Goal: Task Accomplishment & Management: Use online tool/utility

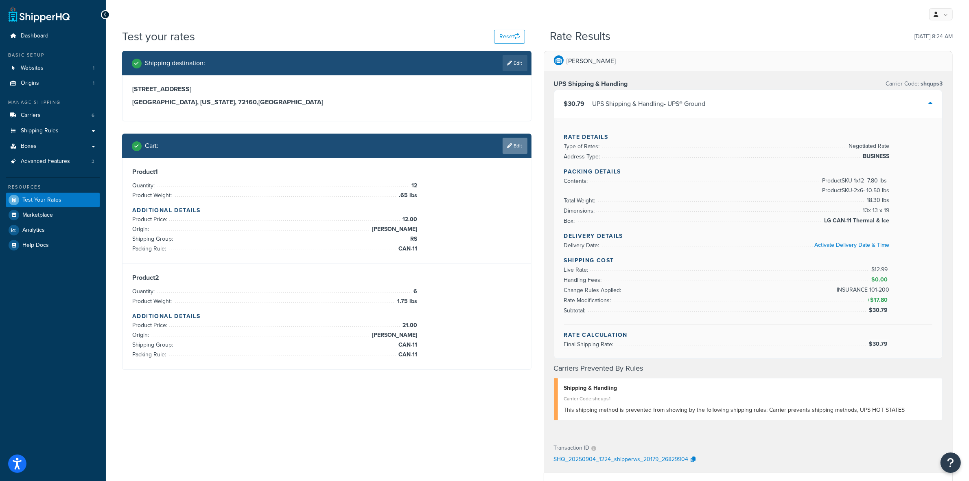
click at [521, 150] on link "Edit" at bounding box center [515, 146] width 25 height 16
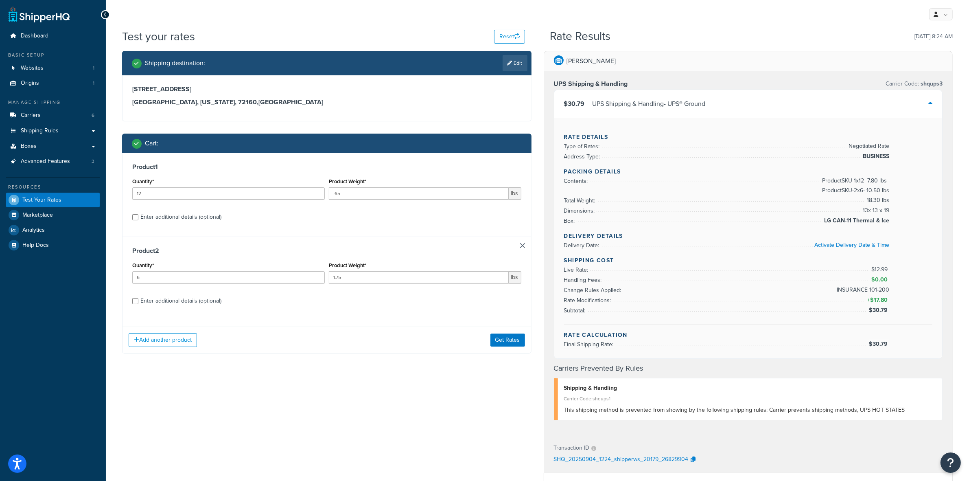
click at [186, 219] on div "Enter additional details (optional)" at bounding box center [180, 216] width 81 height 11
click at [138, 219] on input "Enter additional details (optional)" at bounding box center [135, 217] width 6 height 6
checkbox input "true"
select select "77343"
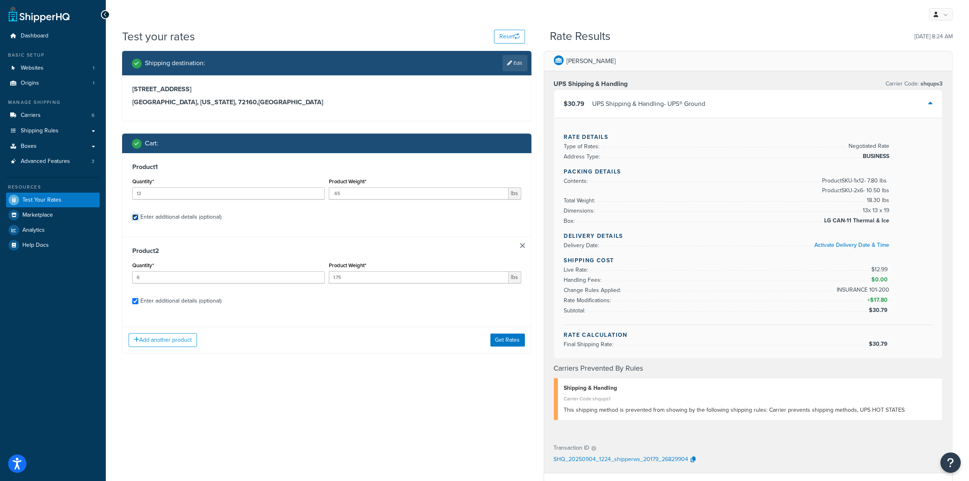
select select "77343"
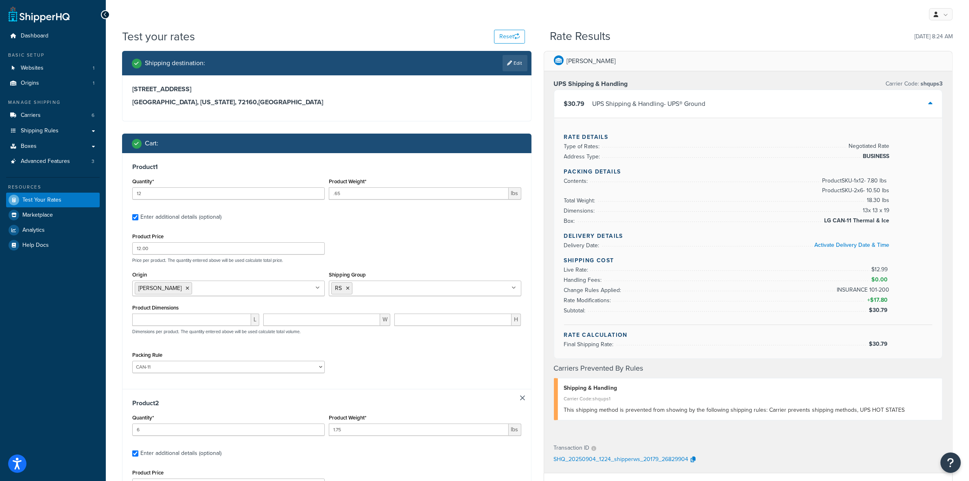
click at [186, 219] on div "Enter additional details (optional)" at bounding box center [180, 216] width 81 height 11
click at [138, 219] on input "Enter additional details (optional)" at bounding box center [135, 217] width 6 height 6
checkbox input "false"
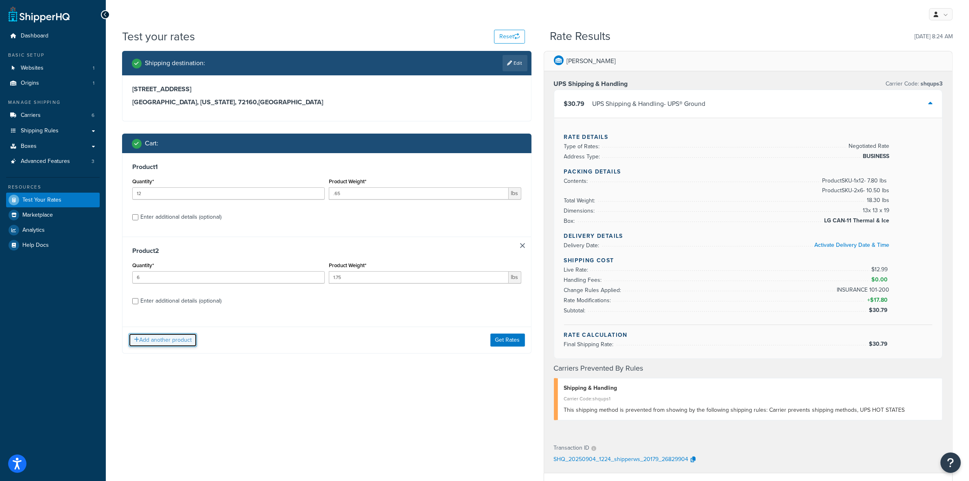
click at [163, 338] on button "Add another product" at bounding box center [163, 340] width 68 height 14
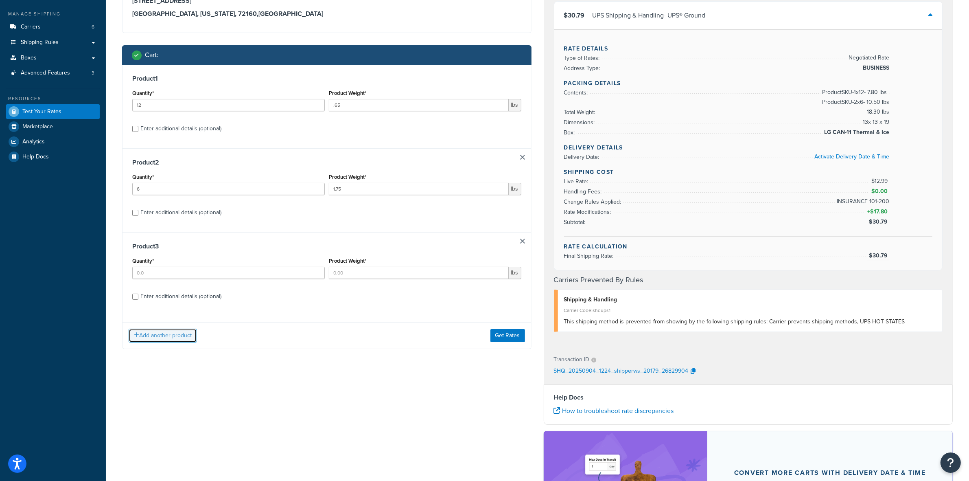
scroll to position [153, 0]
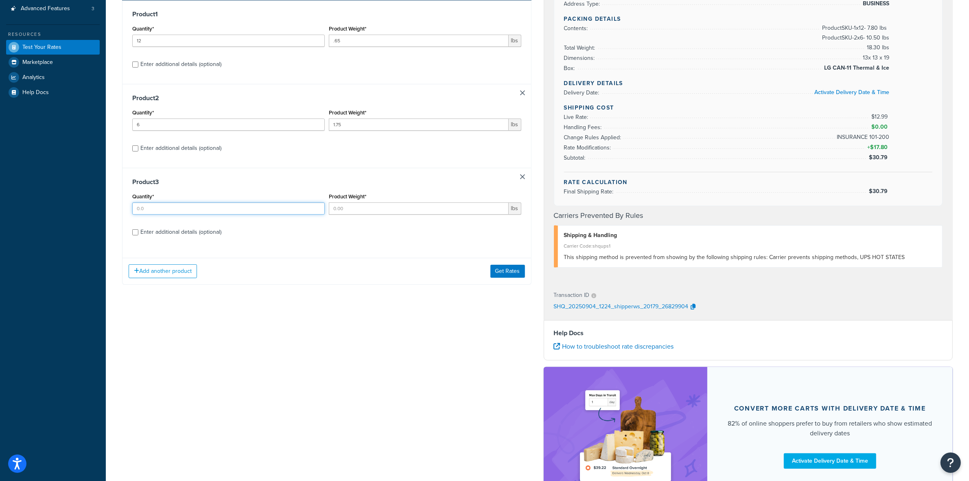
click at [311, 210] on input "Quantity*" at bounding box center [228, 208] width 193 height 12
type input "4"
click at [434, 211] on input "Product Weight*" at bounding box center [419, 208] width 180 height 12
type input "3.975"
click at [175, 233] on div "Enter additional details (optional)" at bounding box center [180, 231] width 81 height 11
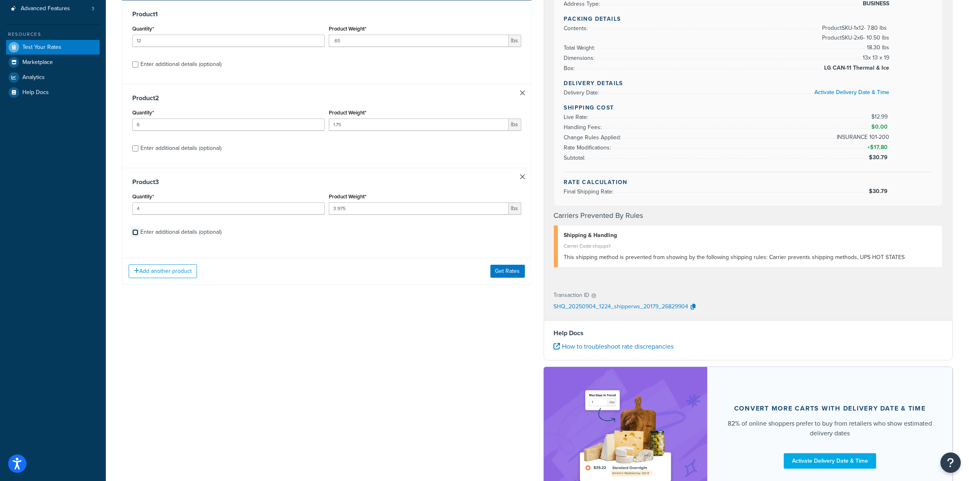
click at [138, 233] on input "Enter additional details (optional)" at bounding box center [135, 232] width 6 height 6
checkbox input "true"
select select "77343"
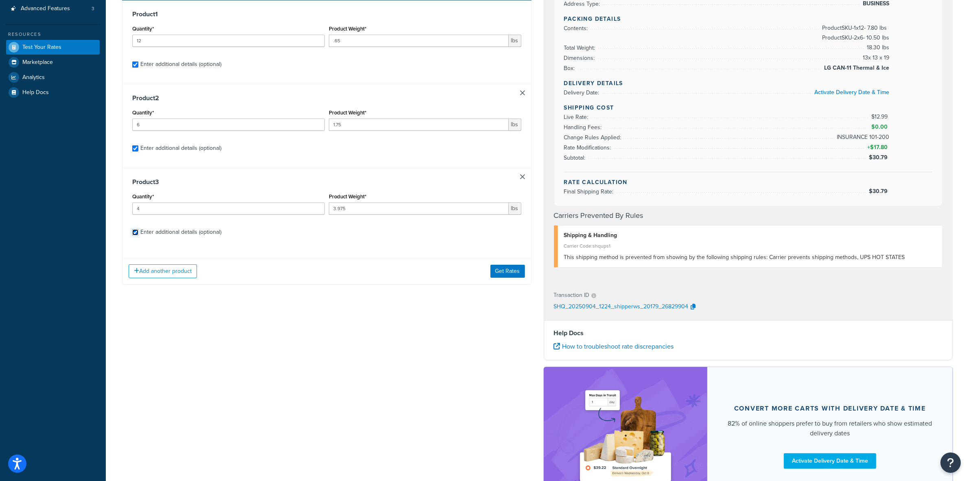
select select "77343"
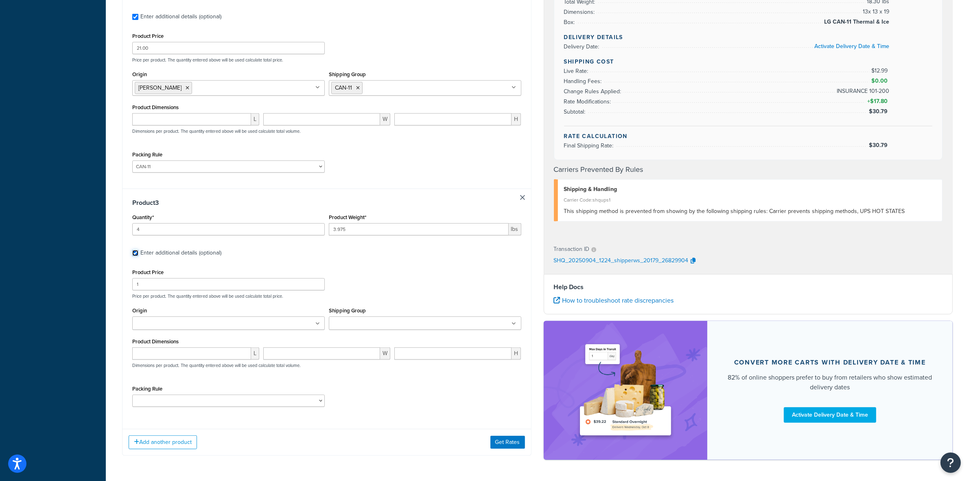
scroll to position [458, 0]
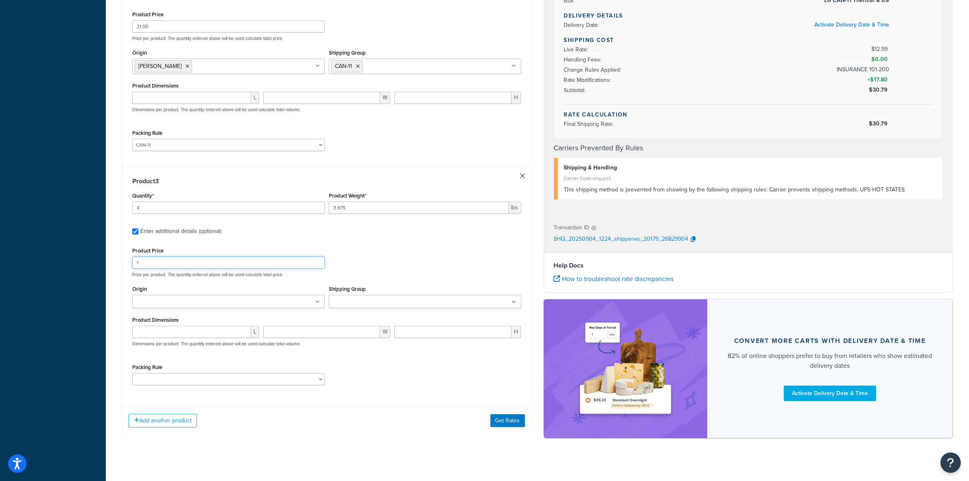
click at [222, 269] on input "1" at bounding box center [228, 262] width 193 height 12
type input "39"
click at [241, 300] on ul at bounding box center [228, 301] width 193 height 13
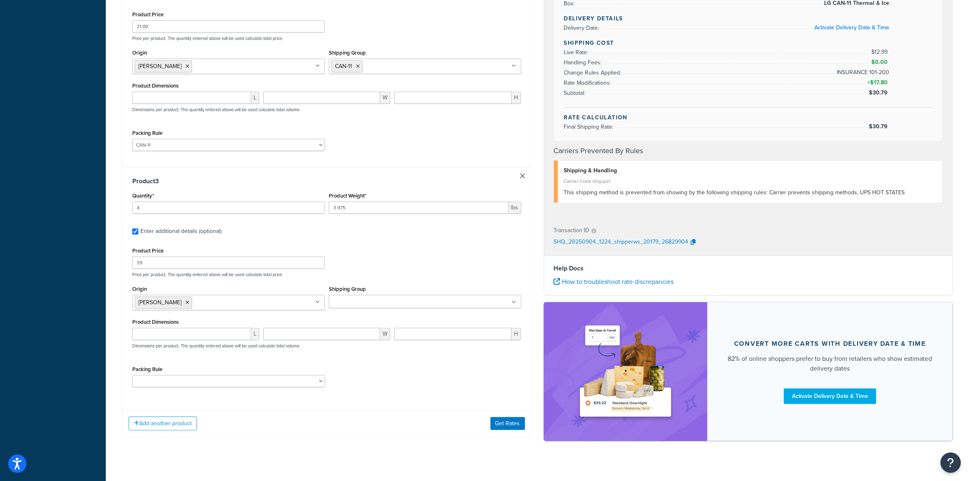
click at [412, 302] on ul at bounding box center [425, 301] width 193 height 13
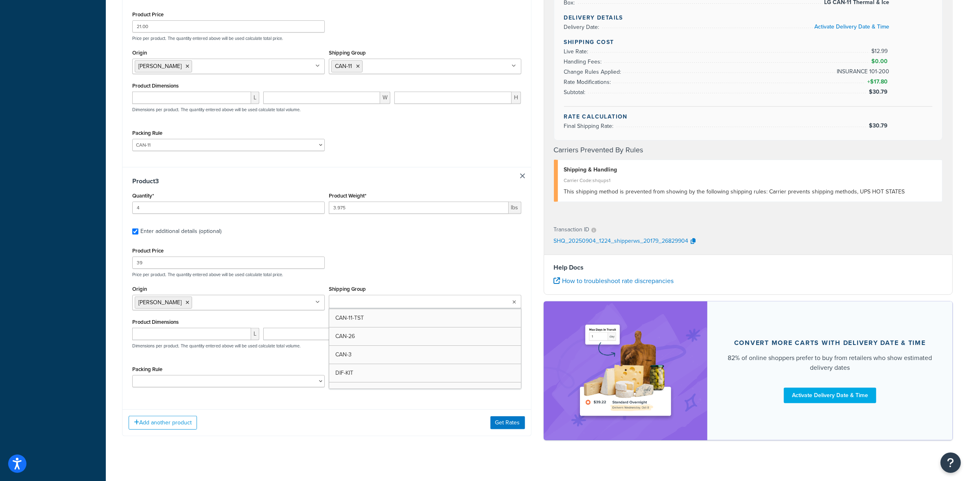
scroll to position [51, 0]
click at [226, 363] on div "Product Price 39 Price per product. The quantity entered above will be used cal…" at bounding box center [326, 319] width 389 height 148
click at [223, 387] on select "ACC-CCK ACC-LIN-CER/HANG ACC-NAIL BRUSH CAN-11 CAN-11-TST CAN-26 CAN-3 DIF-KIT …" at bounding box center [228, 381] width 193 height 12
select select "77353"
click at [132, 378] on select "ACC-CCK ACC-LIN-CER/HANG ACC-NAIL BRUSH CAN-11 CAN-11-TST CAN-26 CAN-3 DIF-KIT …" at bounding box center [228, 381] width 193 height 12
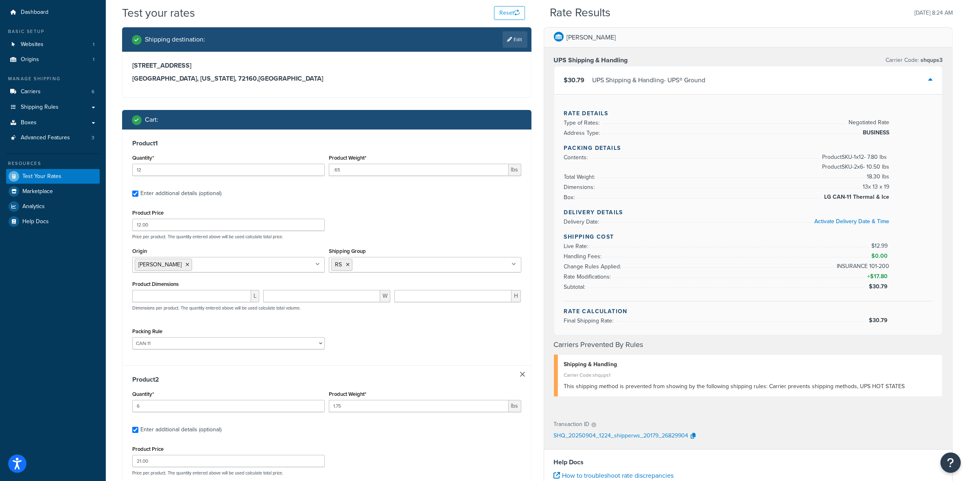
scroll to position [0, 0]
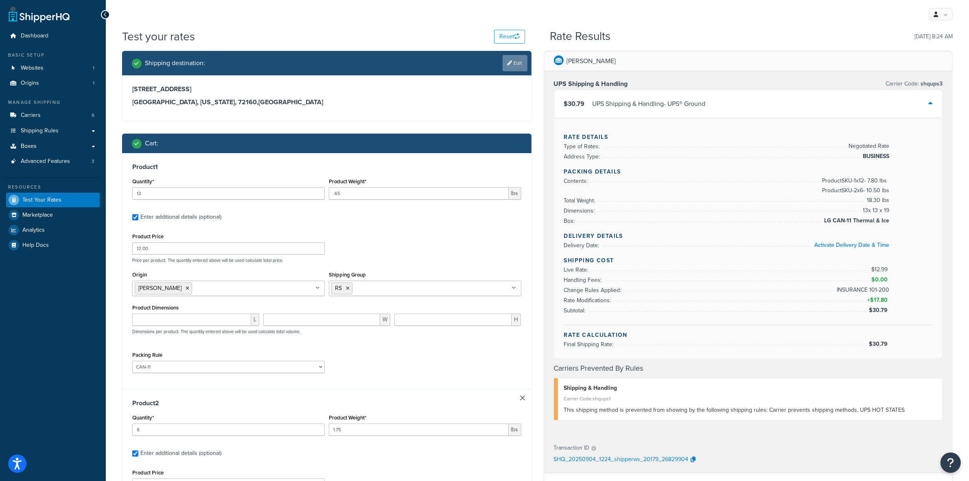
click at [513, 57] on link "Edit" at bounding box center [515, 63] width 25 height 16
select select "AR"
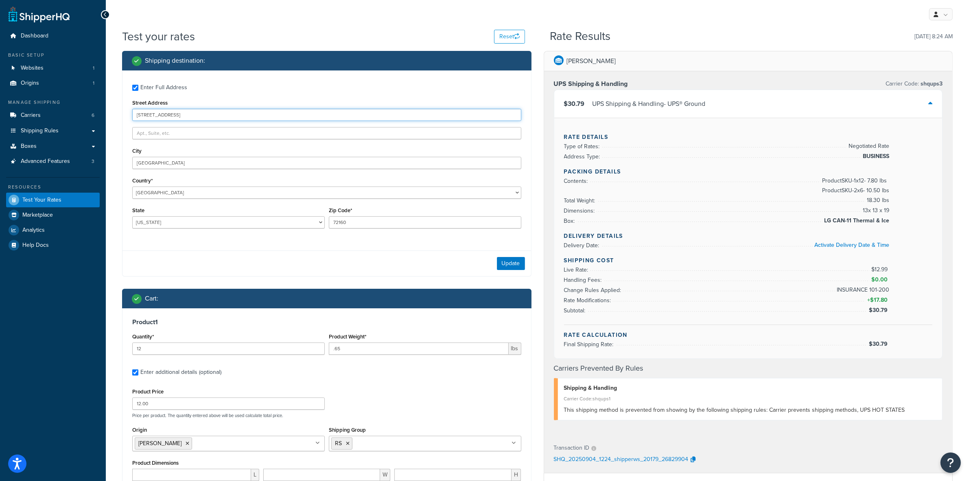
click at [157, 115] on input "[STREET_ADDRESS]" at bounding box center [326, 115] width 389 height 12
click at [143, 113] on input "[STREET_ADDRESS]" at bounding box center [326, 115] width 389 height 12
type input "[STREET_ADDRESS][PERSON_NAME]"
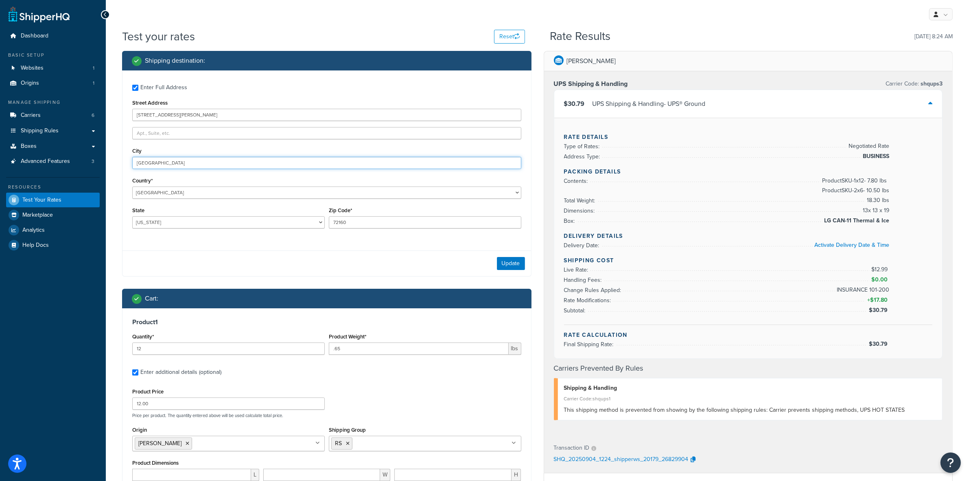
click at [175, 163] on input "[GEOGRAPHIC_DATA]" at bounding box center [326, 163] width 389 height 12
type input "BRENTWOOD"
click at [158, 221] on select "[US_STATE] [US_STATE] [US_STATE] [US_STATE] [US_STATE] Armed Forces Americas Ar…" at bounding box center [228, 222] width 193 height 12
select select "TN"
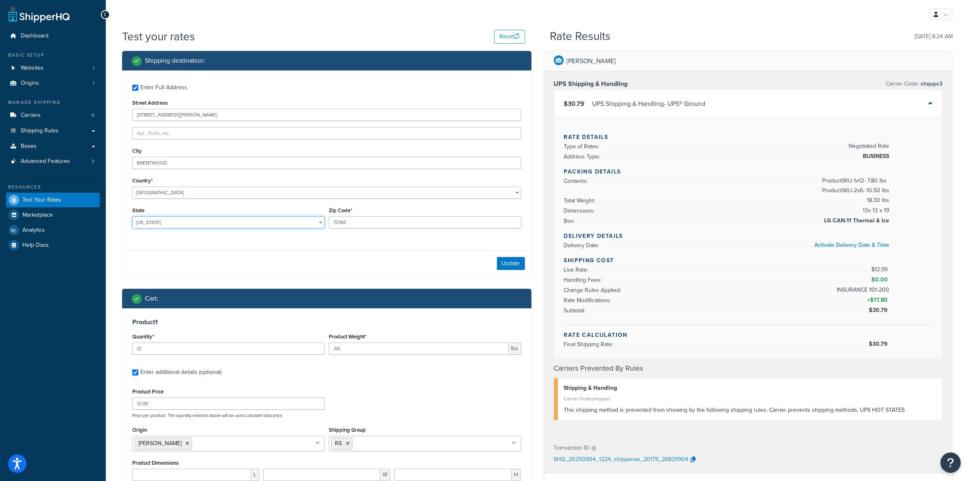
click at [132, 216] on select "[US_STATE] [US_STATE] [US_STATE] [US_STATE] [US_STATE] Armed Forces Americas Ar…" at bounding box center [228, 222] width 193 height 12
click at [340, 225] on input "72160" at bounding box center [425, 222] width 193 height 12
type input "37027"
click at [505, 260] on button "Update" at bounding box center [511, 263] width 28 height 13
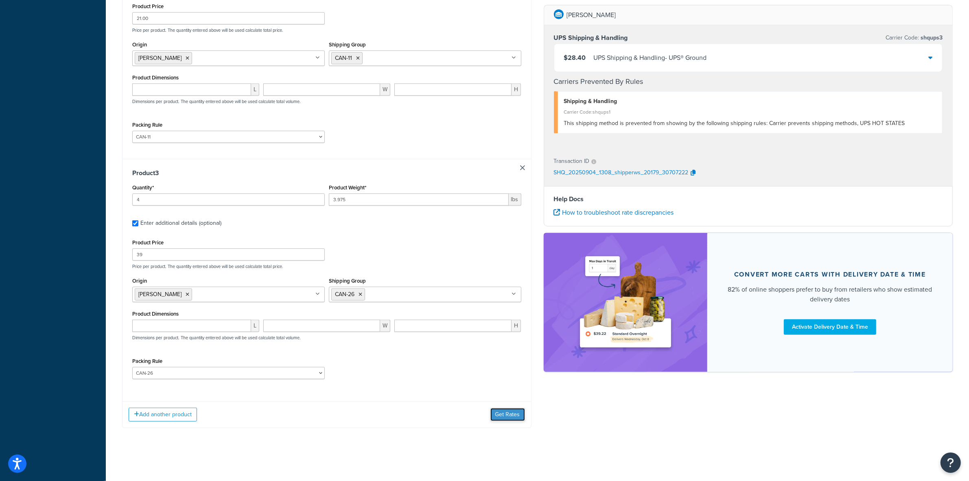
click at [506, 412] on button "Get Rates" at bounding box center [507, 414] width 35 height 13
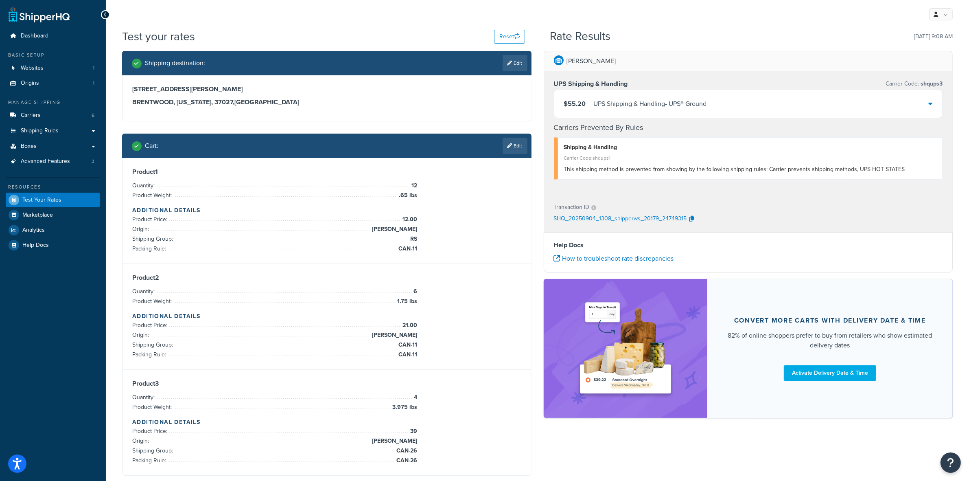
click at [699, 100] on div "UPS Shipping & Handling - UPS® Ground" at bounding box center [650, 103] width 113 height 11
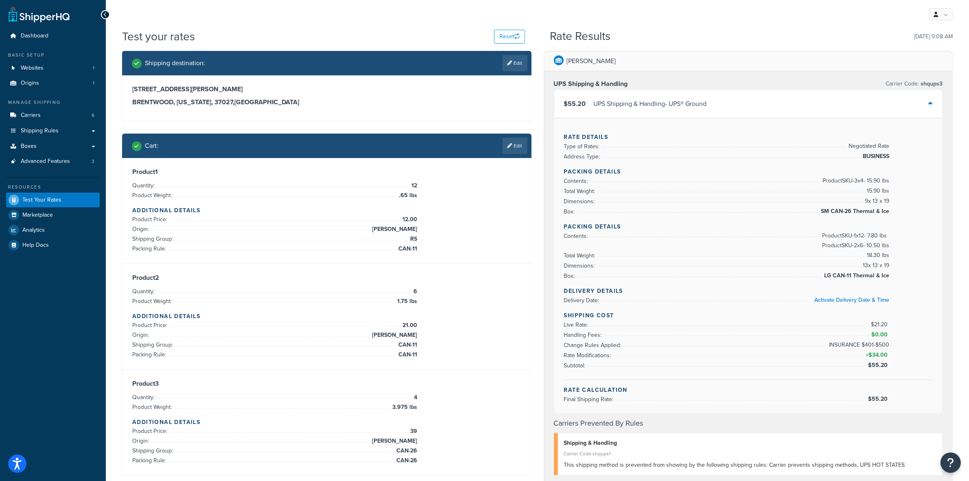
click at [878, 401] on span "$55.20" at bounding box center [879, 398] width 22 height 9
copy span "$55.20"
